Goal: Task Accomplishment & Management: Complete application form

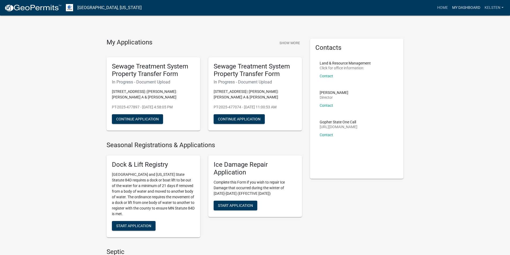
click at [468, 7] on link "My Dashboard" at bounding box center [466, 8] width 32 height 10
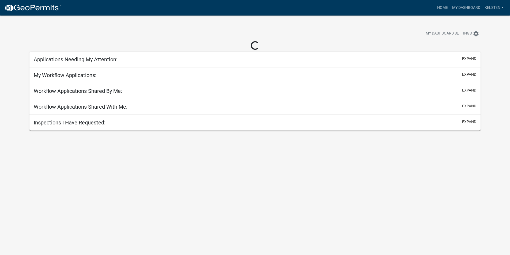
select select "3: 100"
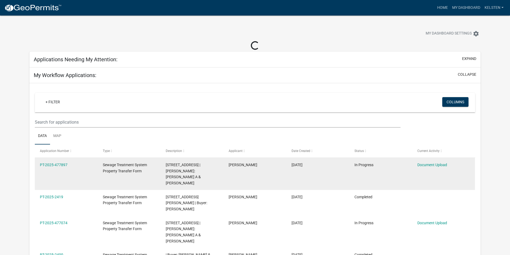
scroll to position [27, 0]
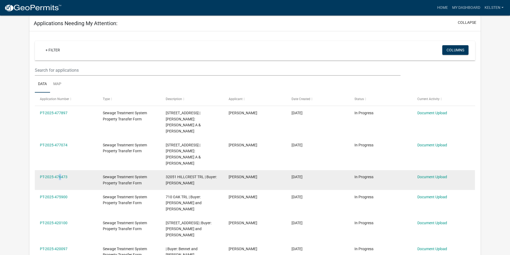
click at [58, 174] on div "PT-2025-476473" at bounding box center [66, 177] width 52 height 6
click at [59, 175] on link "PT-2025-476473" at bounding box center [54, 177] width 28 height 4
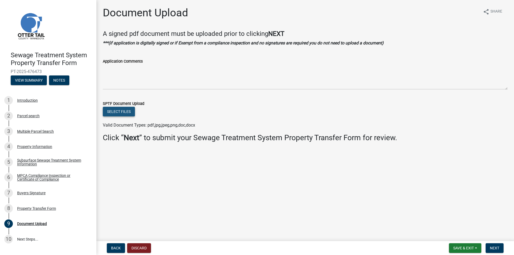
click at [116, 112] on button "Select files" at bounding box center [119, 112] width 32 height 10
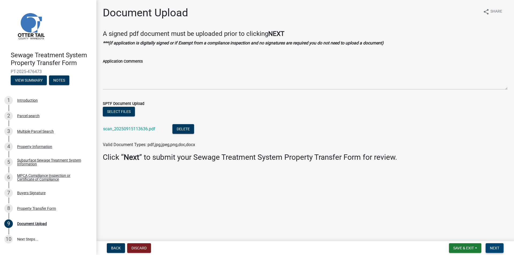
click at [498, 246] on span "Next" at bounding box center [494, 248] width 9 height 4
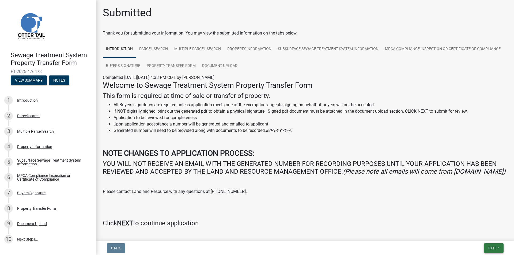
click at [502, 252] on button "Exit" at bounding box center [494, 248] width 20 height 10
click at [486, 238] on button "Save & Exit" at bounding box center [482, 234] width 43 height 13
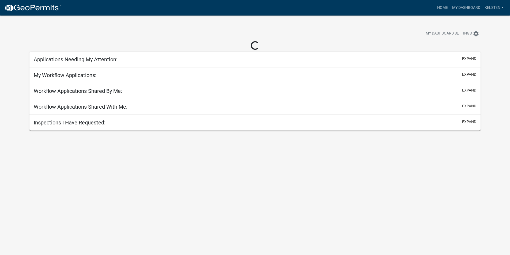
select select "3: 100"
